Goal: Complete application form

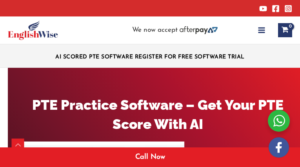
type input "yHbFUMFVGczWqx"
type input "CJwsJMWGLMMkNw"
type input "eVLujQDAapveNB"
type input "[EMAIL_ADDRESS][DOMAIN_NAME]"
select select "[GEOGRAPHIC_DATA]"
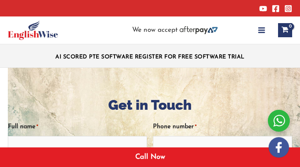
type input "vmYUZwdeXsv"
type input "YxZUZGZclZlDenQ"
type input "UvVpyHjBU"
type input "[EMAIL_ADDRESS][DOMAIN_NAME]"
select select "[GEOGRAPHIC_DATA]"
